Goal: Transaction & Acquisition: Purchase product/service

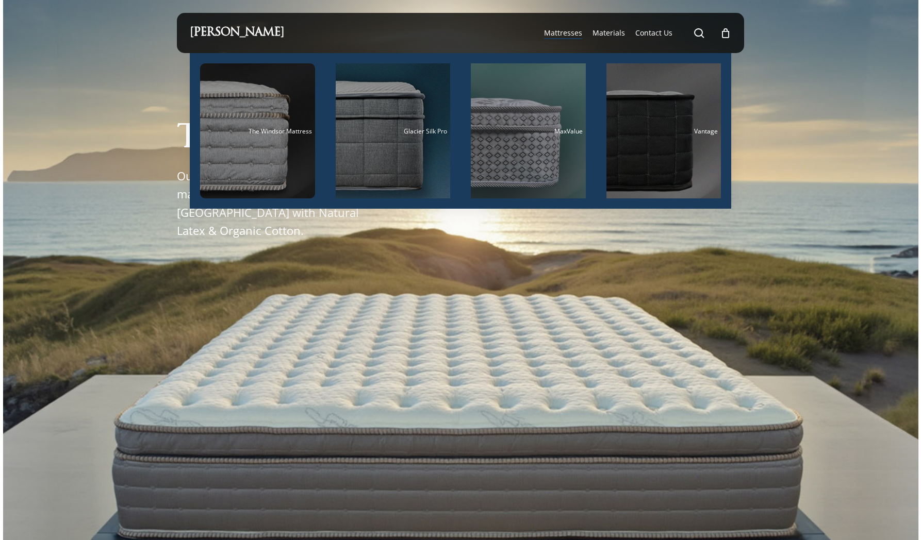
click at [571, 29] on span "Mattresses" at bounding box center [563, 33] width 38 height 10
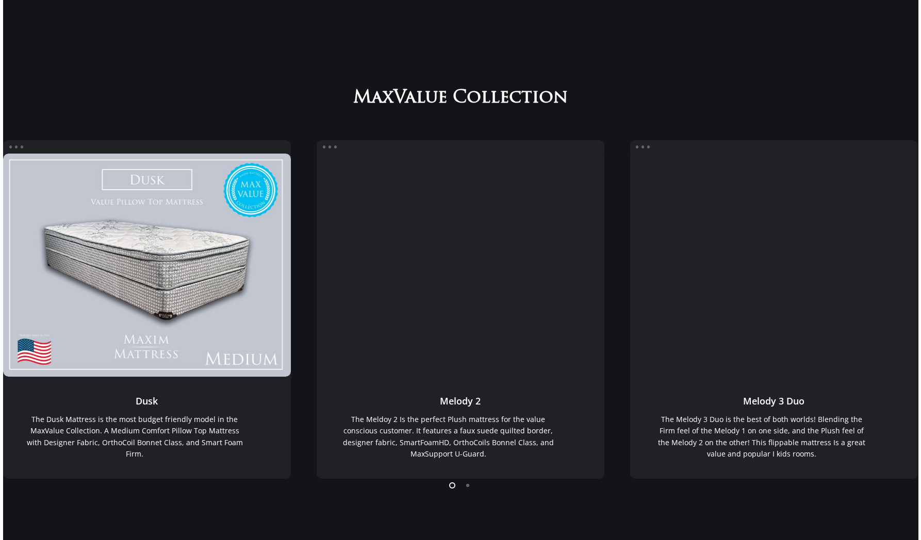
scroll to position [155, 0]
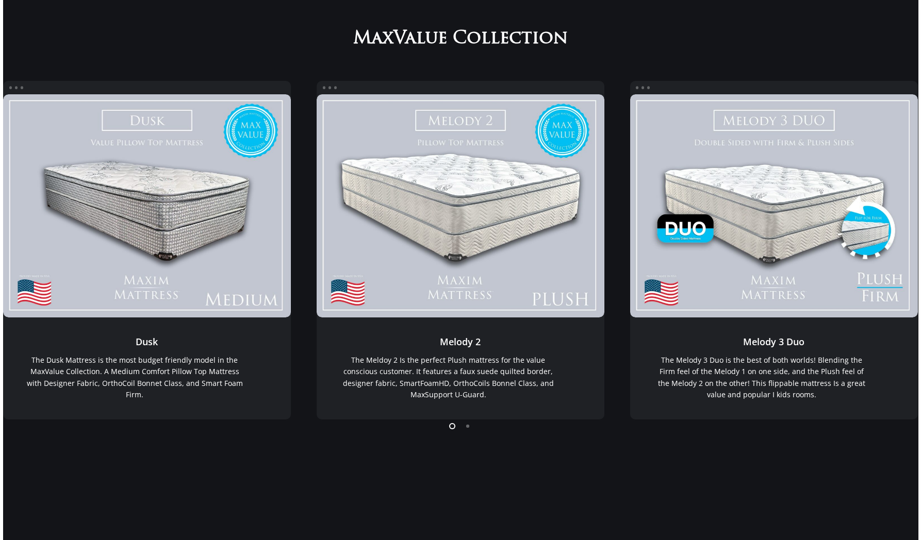
drag, startPoint x: 197, startPoint y: 409, endPoint x: 194, endPoint y: 453, distance: 43.4
click at [194, 453] on div "MaxValue Collection MaxValue Dusk Dusk Dusk The Dusk Mattress is the most budge…" at bounding box center [460, 243] width 915 height 433
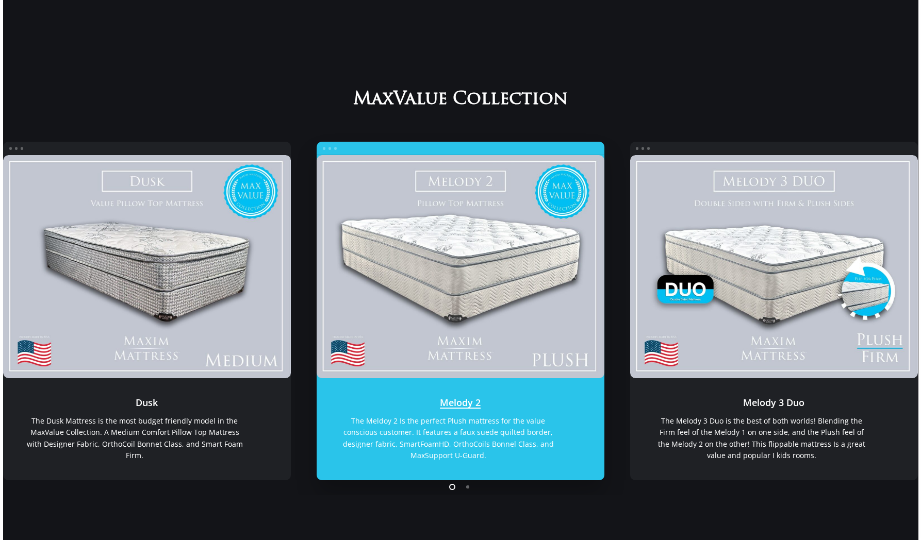
scroll to position [52, 0]
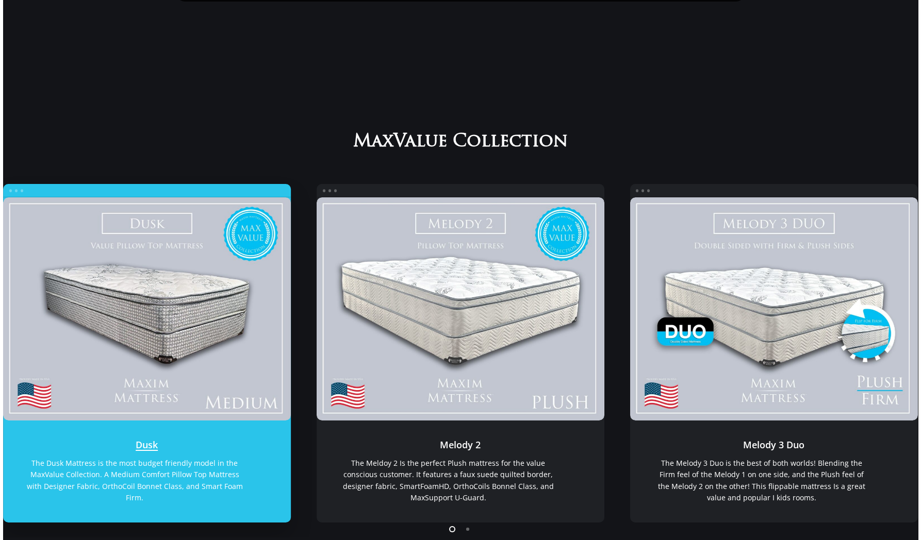
click at [261, 317] on link "Dusk" at bounding box center [147, 308] width 288 height 223
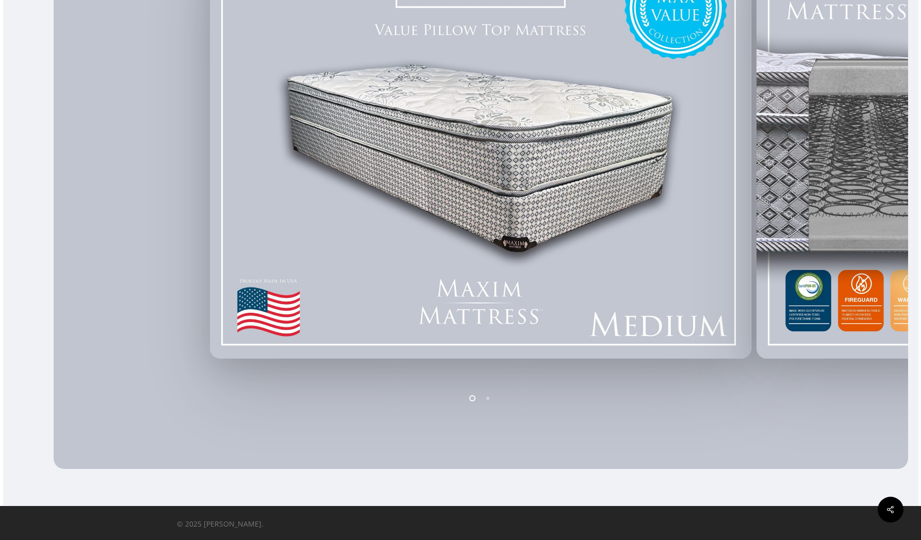
scroll to position [331, 0]
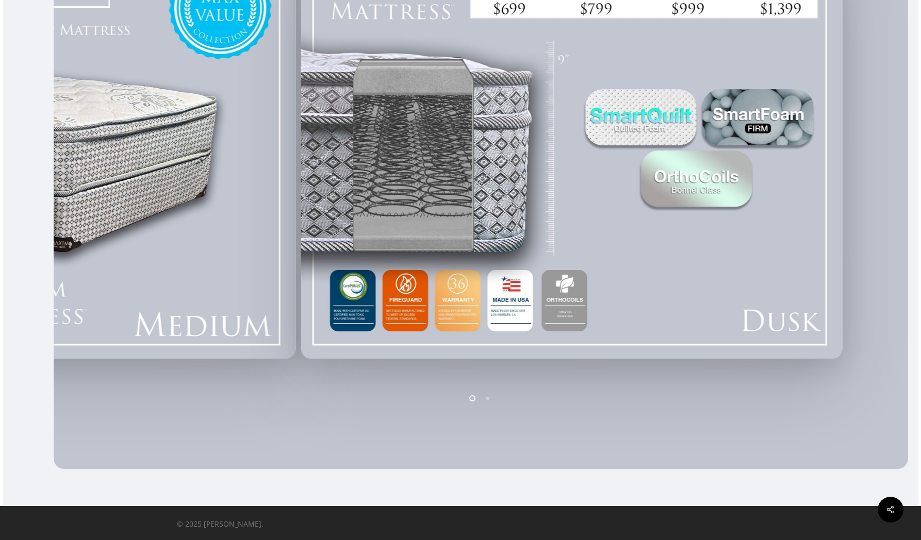
click at [266, 260] on div at bounding box center [25, 149] width 546 height 428
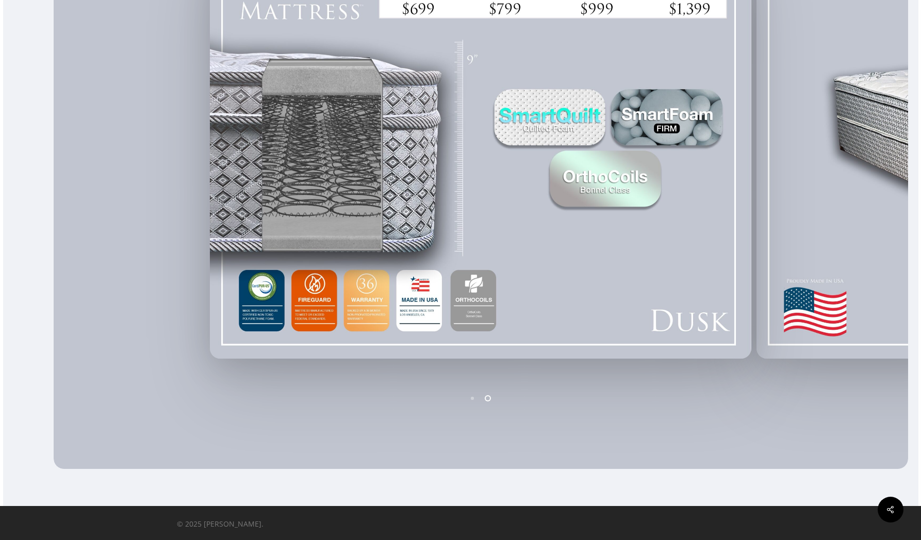
click at [481, 262] on div at bounding box center [480, 149] width 546 height 428
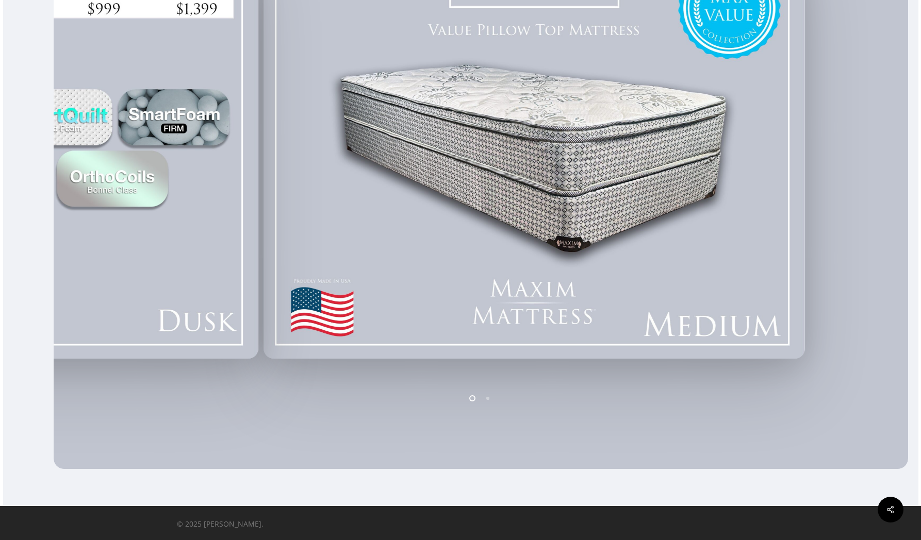
click at [556, 363] on div at bounding box center [480, 149] width 546 height 428
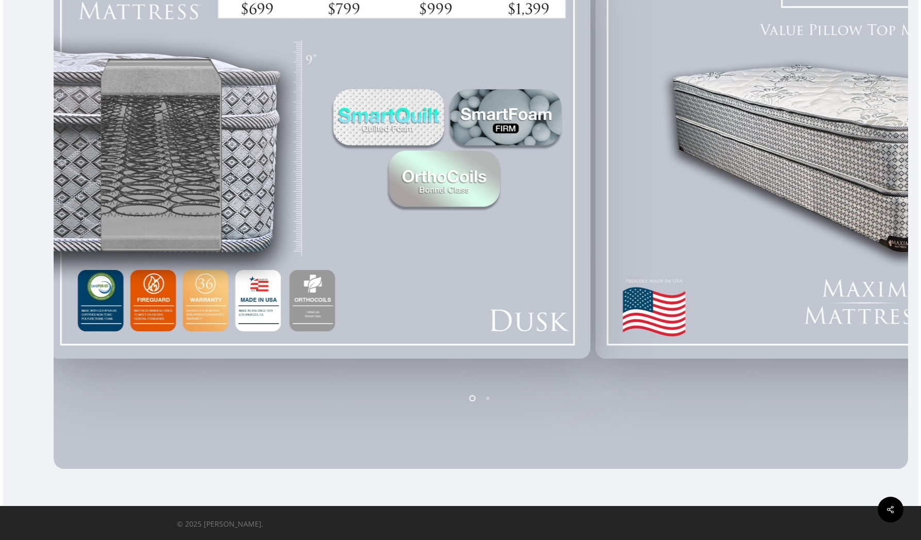
click at [770, 293] on div at bounding box center [866, 149] width 546 height 428
